Goal: Check status: Check status

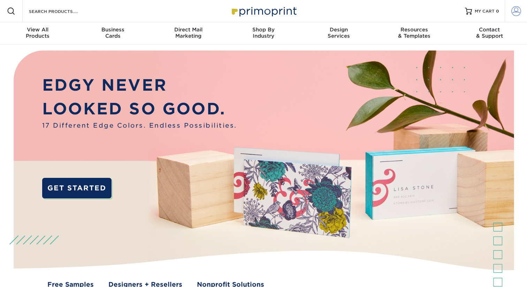
type input "[EMAIL_ADDRESS][DOMAIN_NAME]"
click at [520, 8] on span at bounding box center [517, 11] width 10 height 10
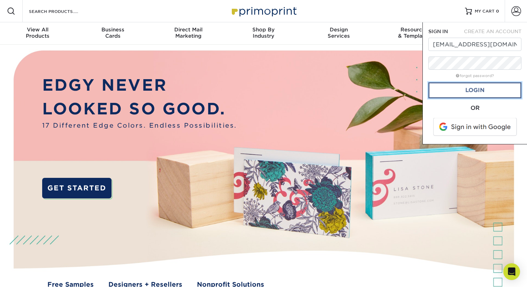
click at [473, 91] on link "Login" at bounding box center [475, 90] width 93 height 16
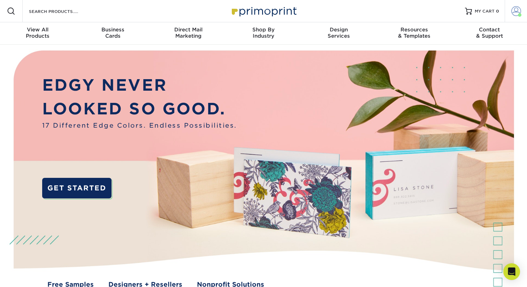
click at [513, 9] on span at bounding box center [517, 11] width 10 height 10
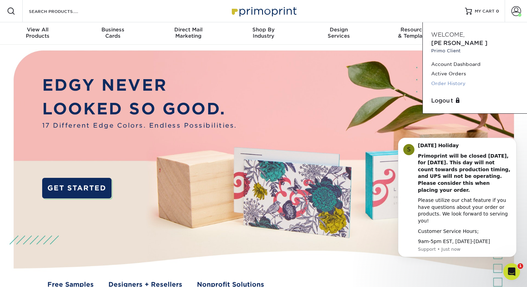
click at [457, 79] on link "Order History" at bounding box center [475, 83] width 88 height 9
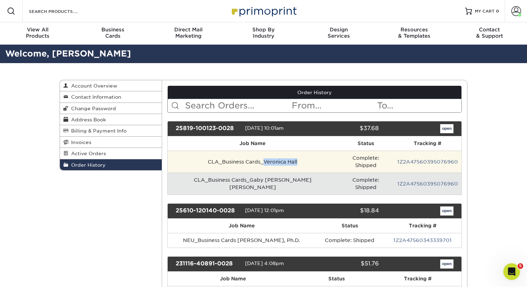
drag, startPoint x: 290, startPoint y: 159, endPoint x: 250, endPoint y: 159, distance: 39.8
click at [250, 159] on td "CLA_Business Cards_Veronica Hall" at bounding box center [253, 162] width 171 height 22
copy td "Veronica Hall"
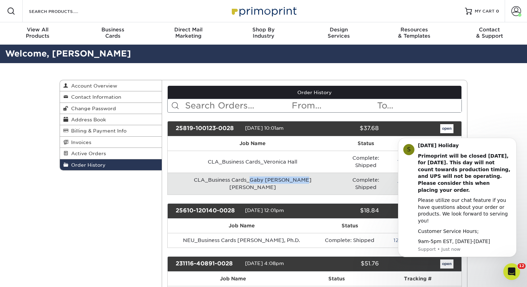
drag, startPoint x: 294, startPoint y: 174, endPoint x: 240, endPoint y: 175, distance: 54.1
click at [240, 175] on td "CLA_Business Cards_Gaby Baldeon Vaca" at bounding box center [253, 184] width 171 height 22
copy td "Gaby Baldeon Vaca"
click at [510, 144] on button "Dismiss notification" at bounding box center [514, 139] width 9 height 9
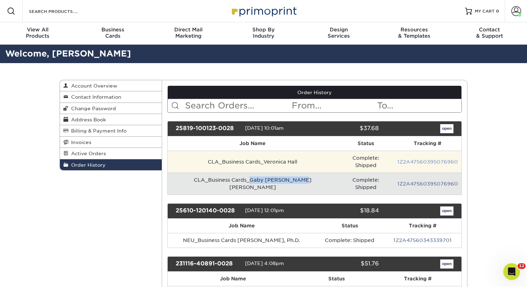
click at [433, 160] on link "1Z2A47560395076960" at bounding box center [428, 162] width 61 height 6
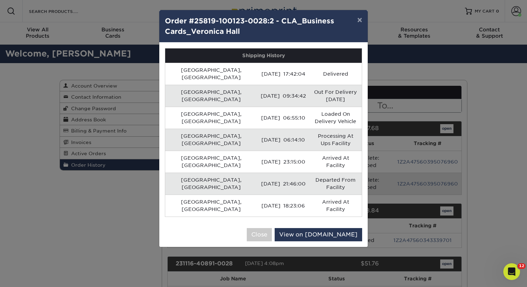
click at [490, 143] on div "× Order #25819-100123-0028:2 - CLA_Business Cards_Veronica Hall Shipping Histor…" at bounding box center [263, 143] width 527 height 287
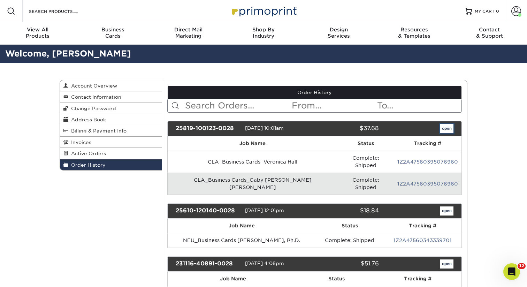
click at [447, 127] on link "open" at bounding box center [446, 128] width 13 height 9
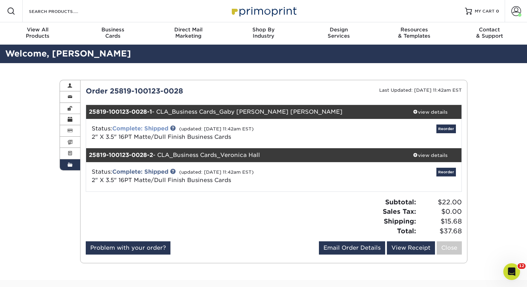
click at [148, 128] on link "Complete: Shipped" at bounding box center [140, 128] width 56 height 7
